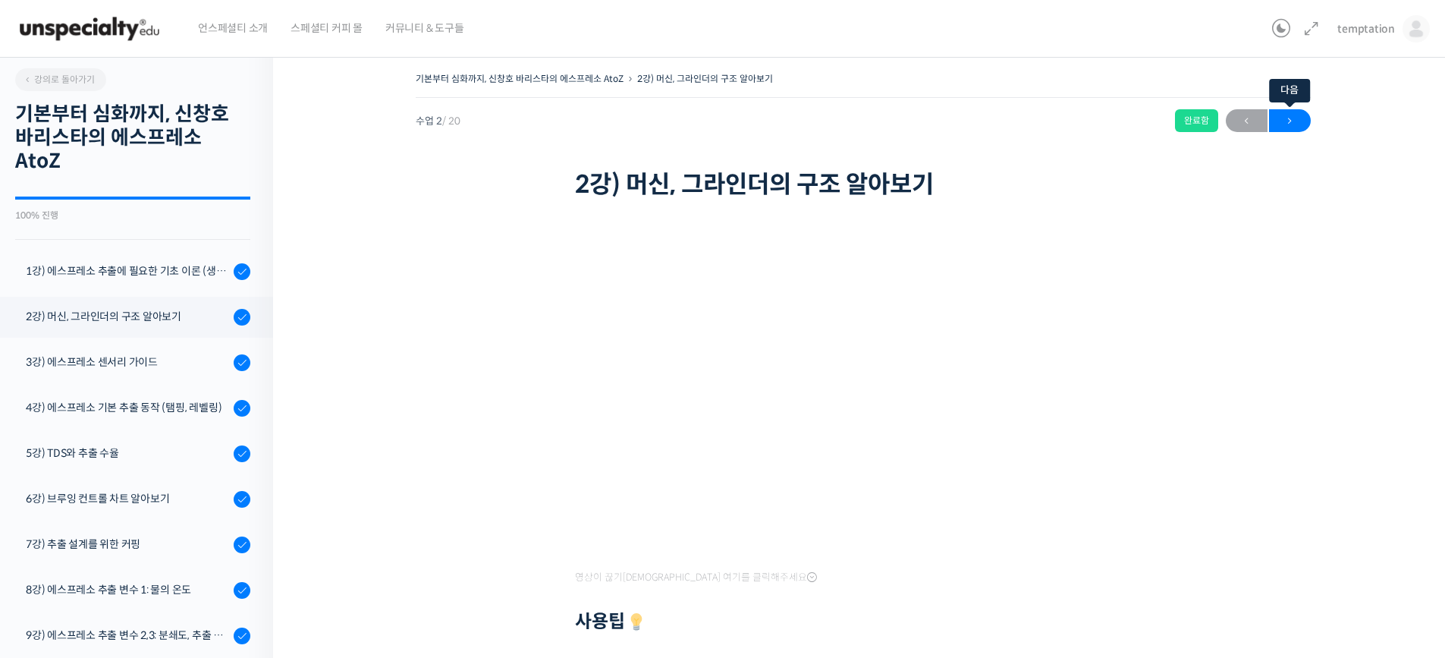
scroll to position [239, 0]
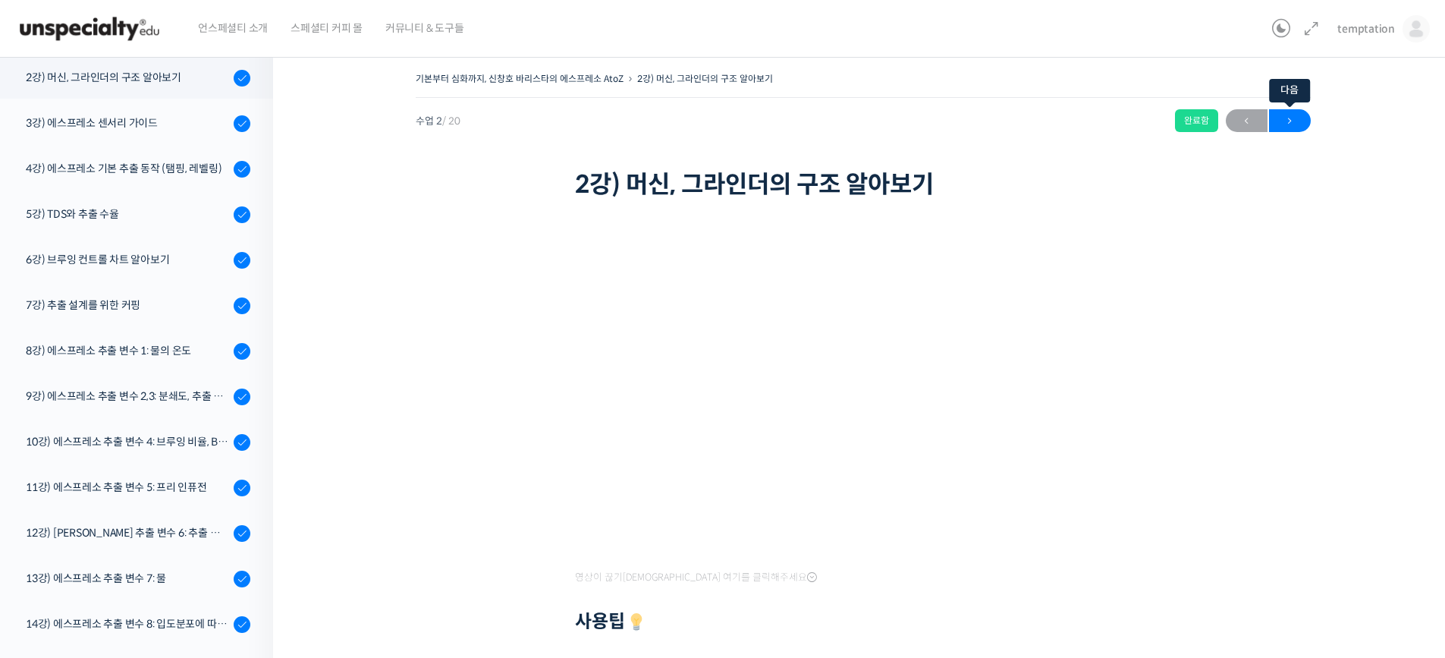
click at [1294, 121] on span "→" at bounding box center [1290, 121] width 42 height 20
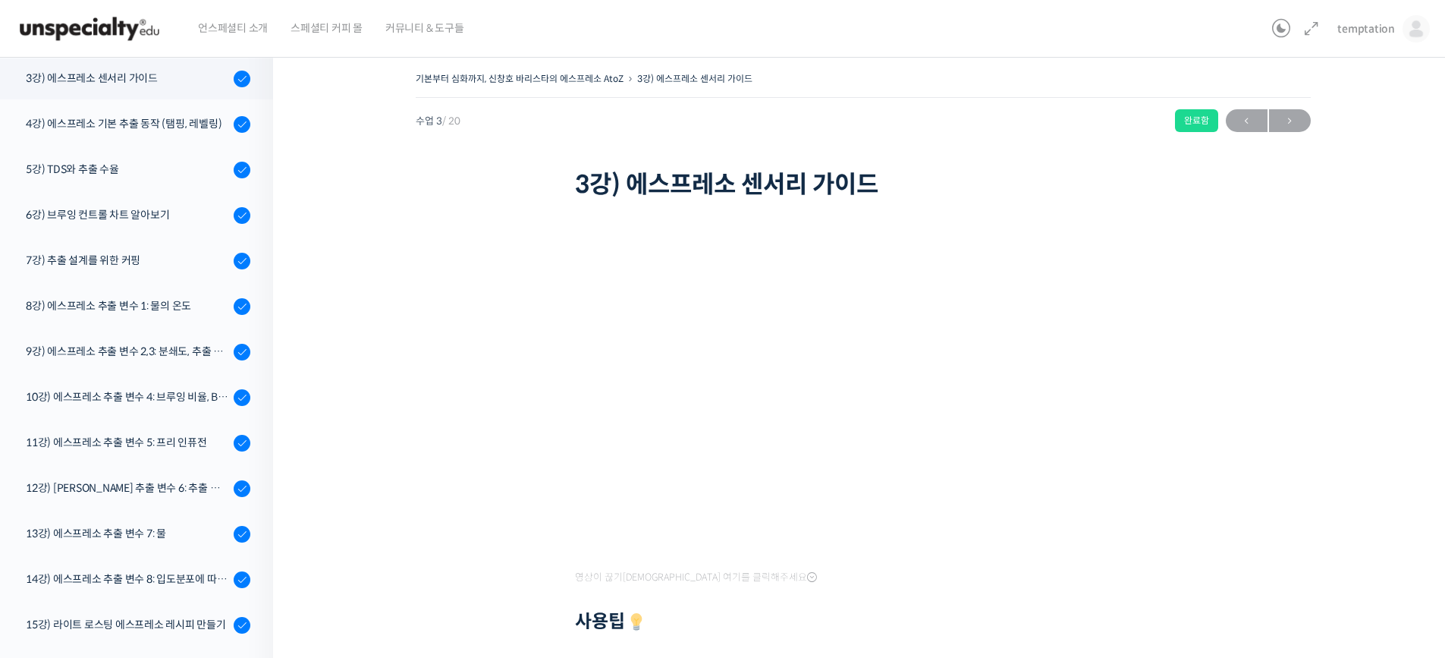
scroll to position [285, 0]
click at [418, 404] on div "기본부터 심화까지, 신창호 바리스타의 에스프레소 AtoZ 3강) 에스프레소 센서리 가이드 완료함 수업 3 / 20 완료함 ← 이전 다음 → 3…" at bounding box center [863, 480] width 1028 height 825
click at [1285, 126] on span "→" at bounding box center [1290, 121] width 42 height 20
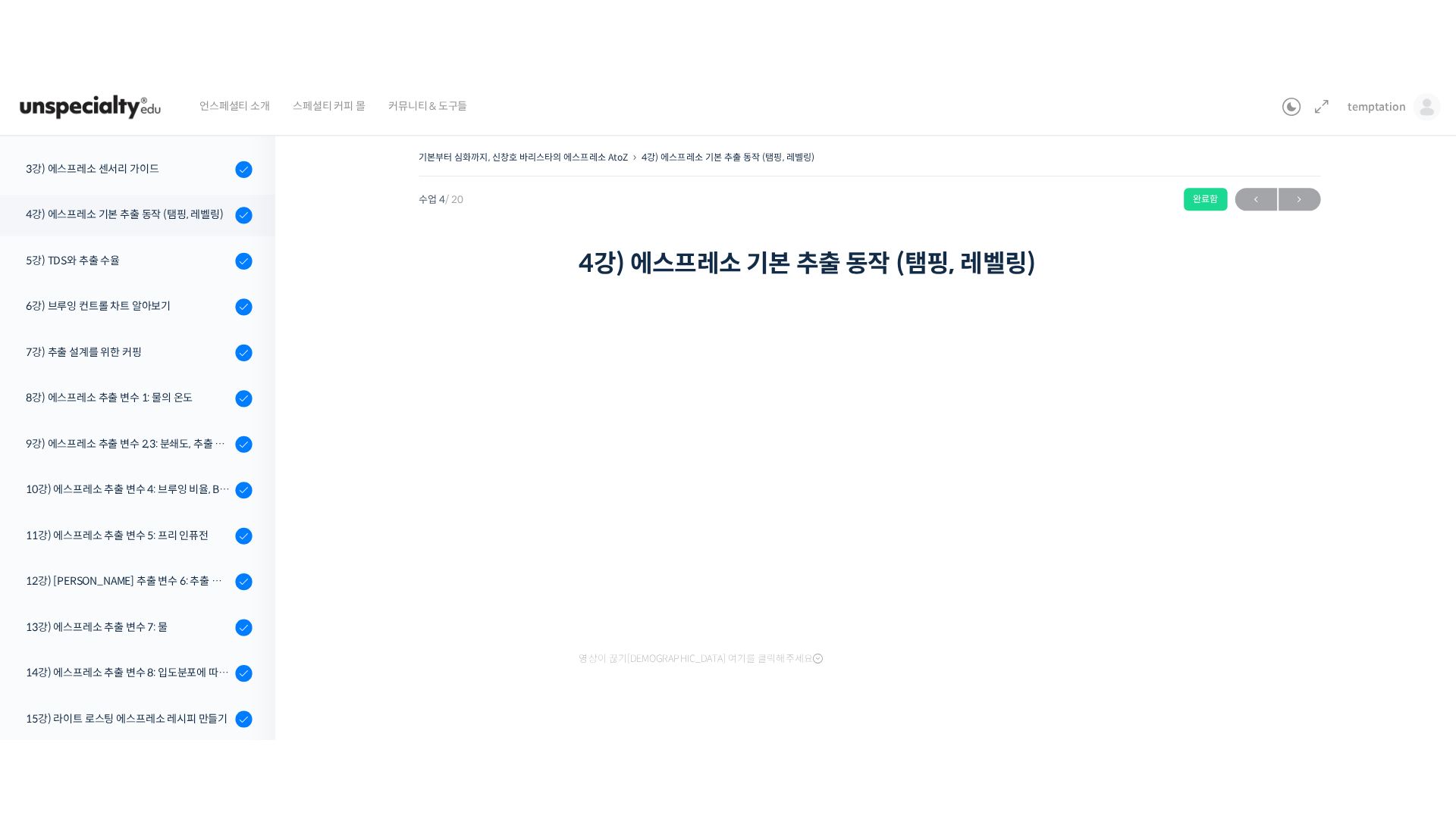
scroll to position [330, 0]
